Goal: Transaction & Acquisition: Purchase product/service

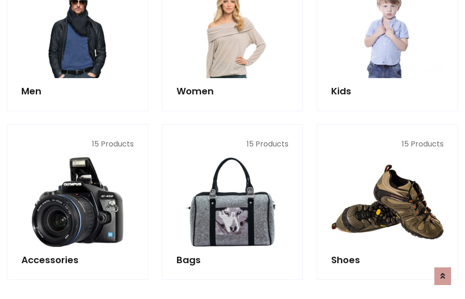
scroll to position [311, 0]
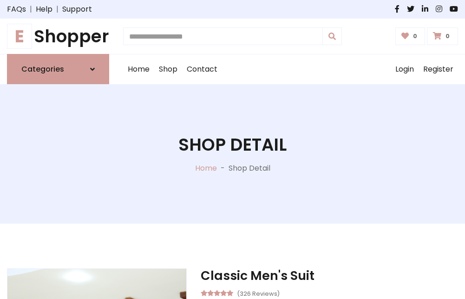
click at [58, 36] on h1 "E Shopper" at bounding box center [58, 36] width 102 height 20
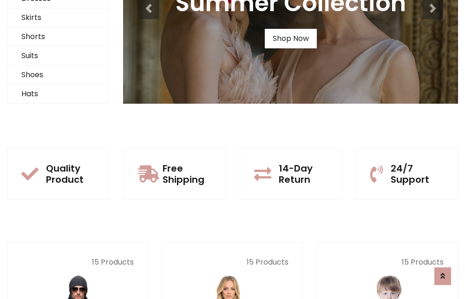
scroll to position [90, 0]
